Goal: Task Accomplishment & Management: Manage account settings

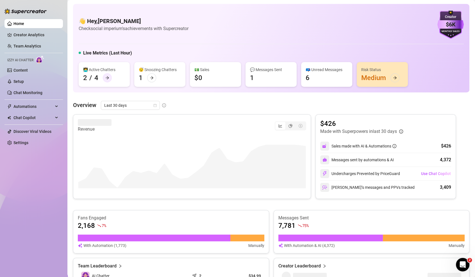
click at [108, 78] on icon "arrow-right" at bounding box center [107, 78] width 4 height 4
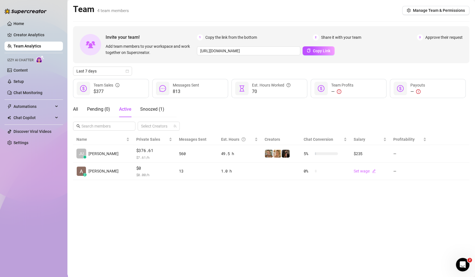
click at [82, 110] on div "All Pending ( 0 ) Active Snoozed ( 1 )" at bounding box center [118, 109] width 91 height 16
click at [79, 108] on div "All Pending ( 0 ) Active Snoozed ( 1 )" at bounding box center [118, 109] width 91 height 16
click at [13, 26] on link "Home" at bounding box center [18, 23] width 11 height 4
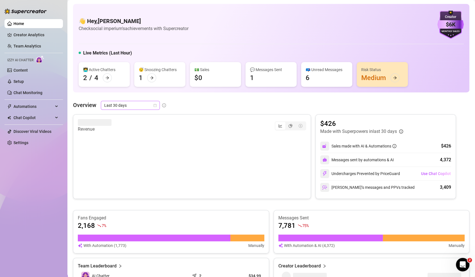
click at [138, 106] on span "Last 30 days" at bounding box center [130, 105] width 52 height 8
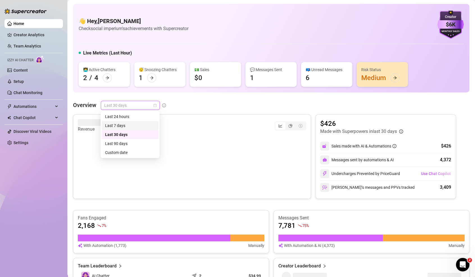
click at [137, 126] on div "Last 7 days" at bounding box center [130, 125] width 50 height 6
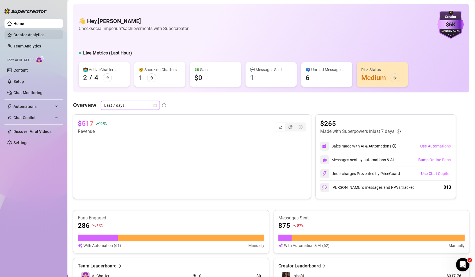
click at [14, 38] on link "Creator Analytics" at bounding box center [35, 34] width 45 height 9
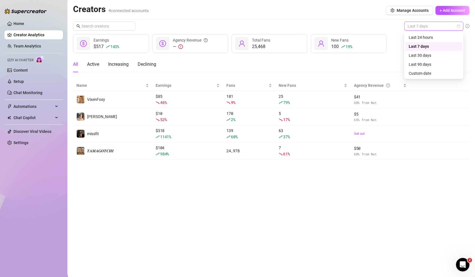
click at [423, 29] on span "Last 7 days" at bounding box center [433, 26] width 52 height 8
click at [422, 66] on div "Last 90 days" at bounding box center [434, 64] width 50 height 6
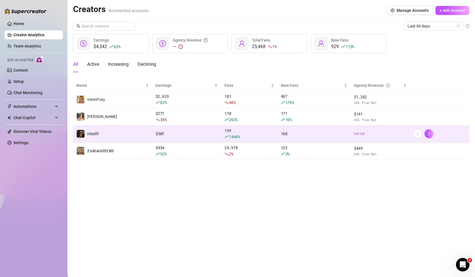
click at [164, 131] on div "$ 507" at bounding box center [187, 134] width 62 height 6
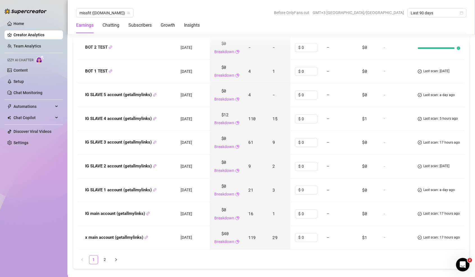
scroll to position [736, 0]
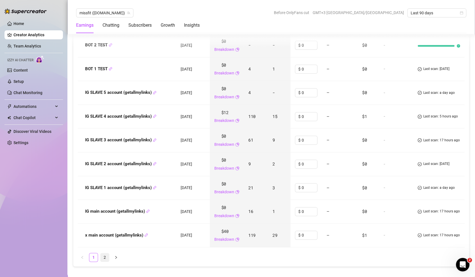
click at [105, 253] on link "2" at bounding box center [105, 257] width 8 height 8
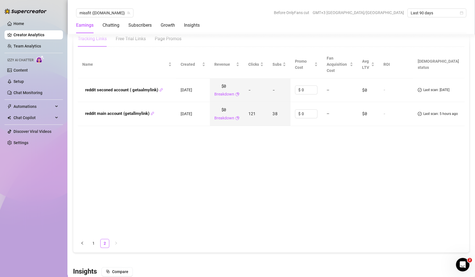
scroll to position [668, 0]
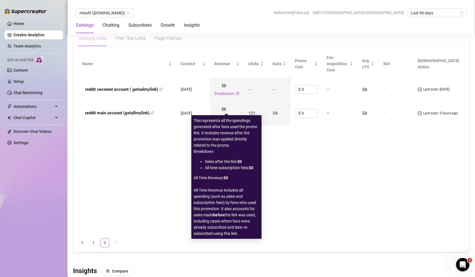
click at [227, 114] on link "Breakdown" at bounding box center [224, 117] width 20 height 6
click at [226, 114] on link "Breakdown" at bounding box center [224, 117] width 20 height 6
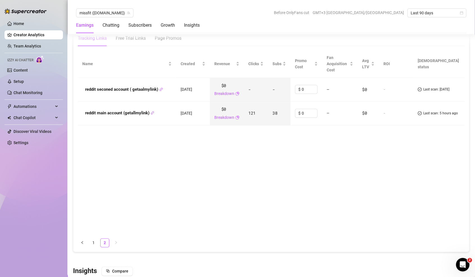
click at [238, 115] on icon "pie-chart" at bounding box center [237, 117] width 4 height 4
click at [305, 109] on input "0" at bounding box center [309, 113] width 15 height 8
type input "200"
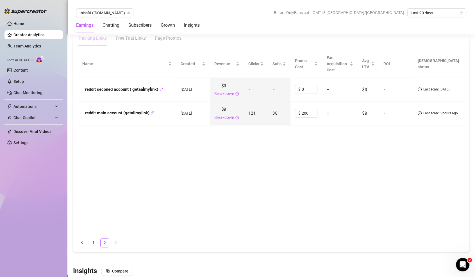
click at [345, 174] on div "Name Created Revenue Clicks Subs Promo Cost Fan Acquisition Cost Avg LTV ROI Sc…" at bounding box center [271, 141] width 387 height 183
click at [345, 172] on div "Name Created Revenue Clicks Subs Promo Cost Fan Acquisition Cost Avg LTV ROI Sc…" at bounding box center [271, 141] width 387 height 183
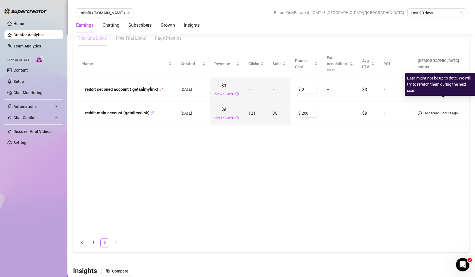
click at [422, 111] on span "check-circle" at bounding box center [420, 113] width 4 height 5
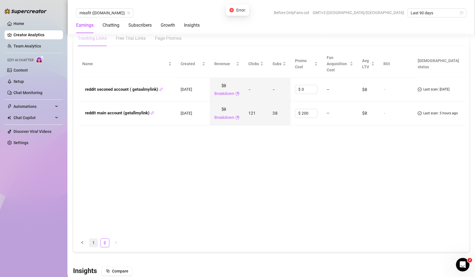
click at [97, 238] on link "1" at bounding box center [93, 242] width 8 height 8
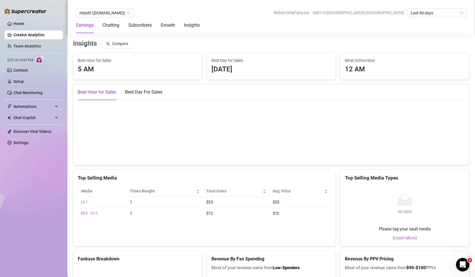
scroll to position [980, 0]
